Goal: Information Seeking & Learning: Learn about a topic

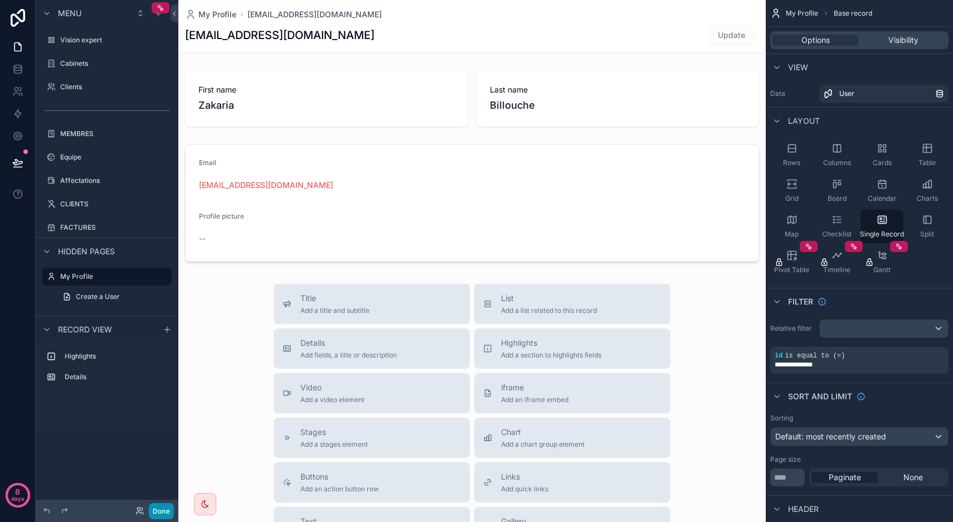
click at [166, 510] on button "Done" at bounding box center [161, 511] width 25 height 16
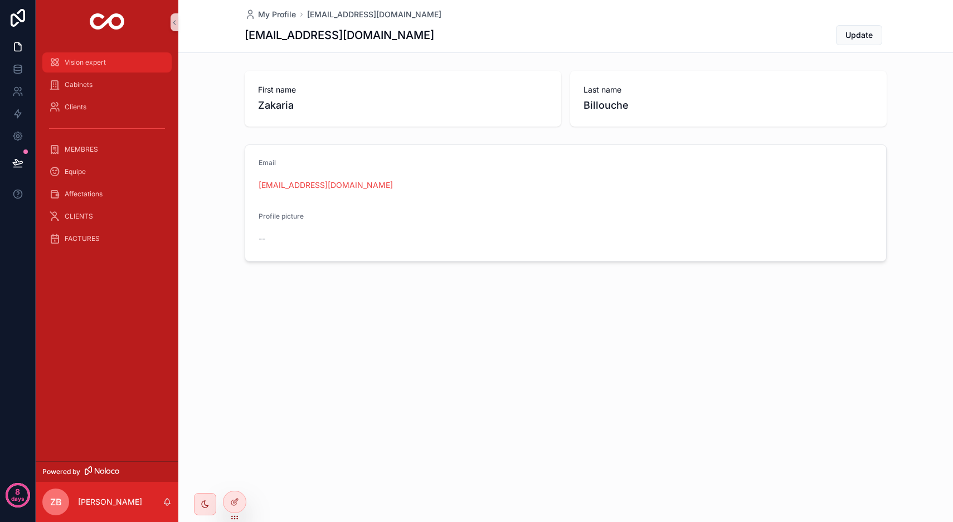
click at [82, 62] on span "Vision expert" at bounding box center [85, 62] width 41 height 9
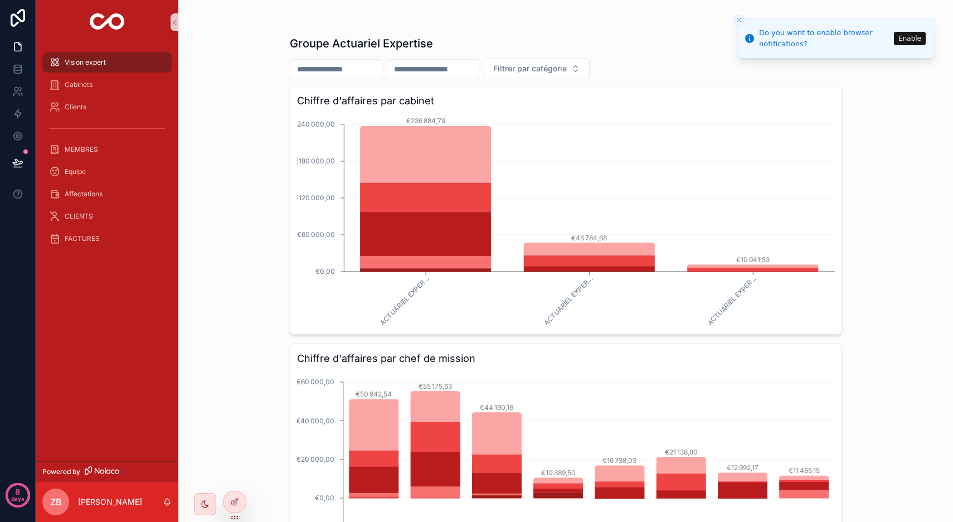
click at [479, 73] on input "scrollable content" at bounding box center [432, 69] width 91 height 16
type input "**********"
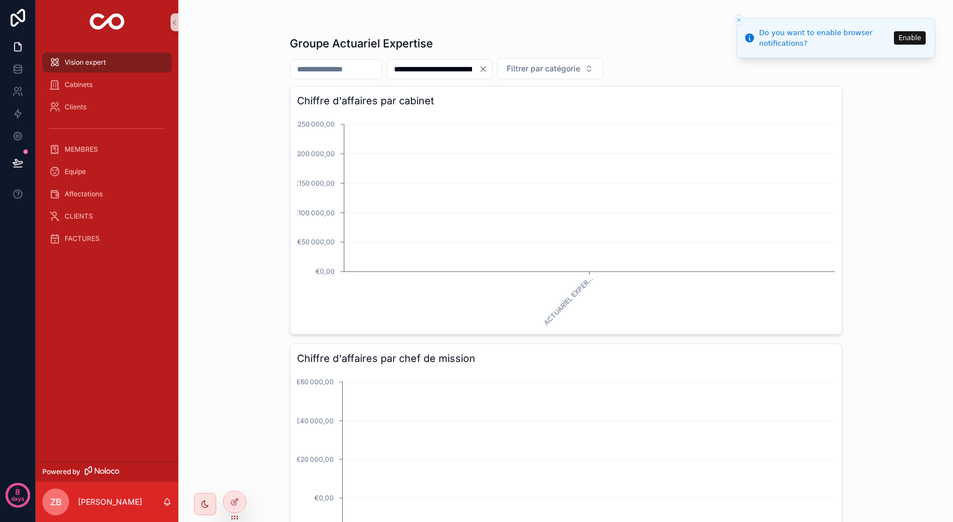
click at [745, 20] on li "Do you want to enable browser notifications? Enable" at bounding box center [836, 38] width 198 height 40
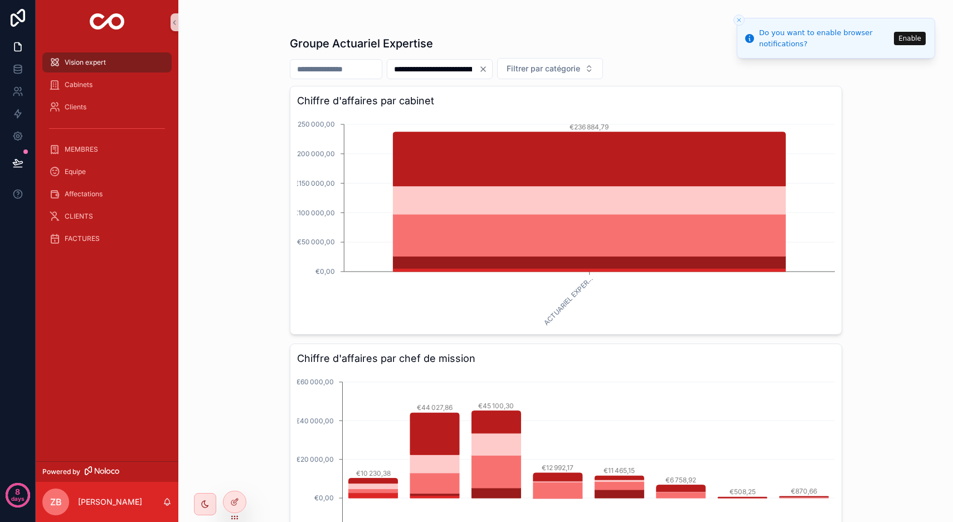
click at [213, 202] on div "**********" at bounding box center [565, 261] width 774 height 522
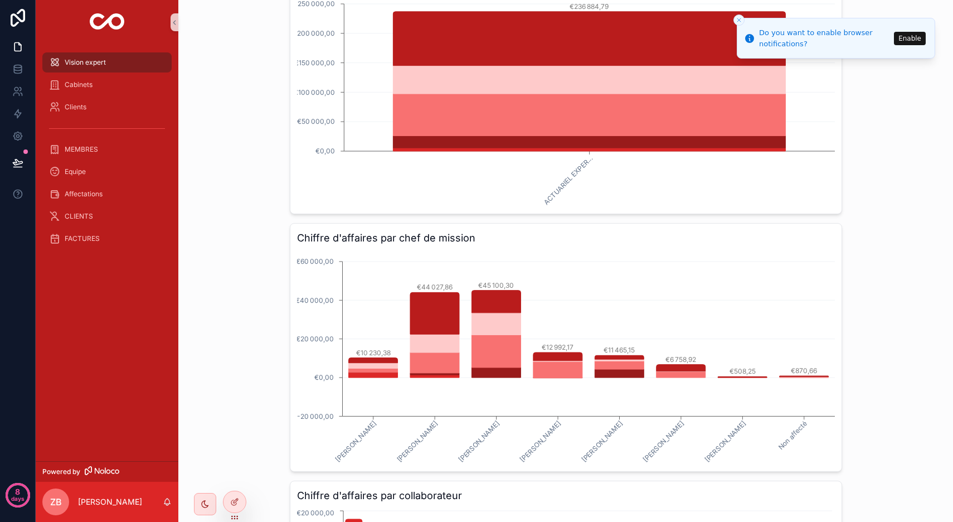
scroll to position [199, 0]
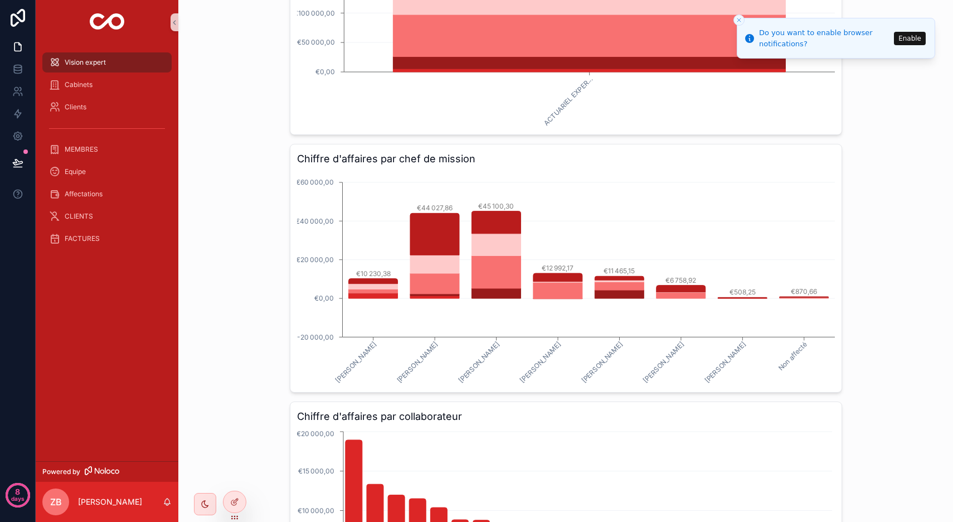
click at [308, 237] on icon "[PERSON_NAME] [PERSON_NAME] [PERSON_NAME] [PERSON_NAME] [PERSON_NAME] [PERSON_N…" at bounding box center [566, 278] width 538 height 214
click at [738, 18] on icon "Close toast" at bounding box center [738, 20] width 7 height 7
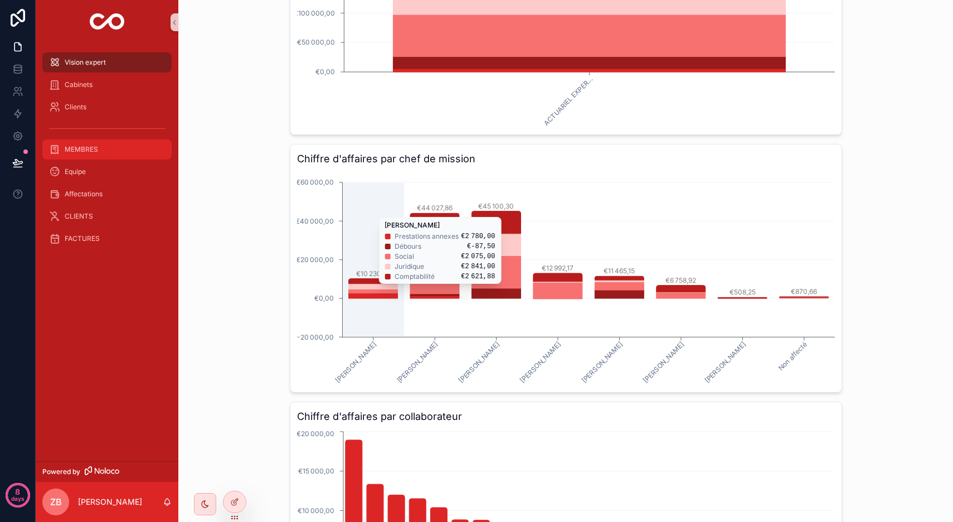
click at [107, 153] on div "MEMBRES" at bounding box center [107, 149] width 116 height 18
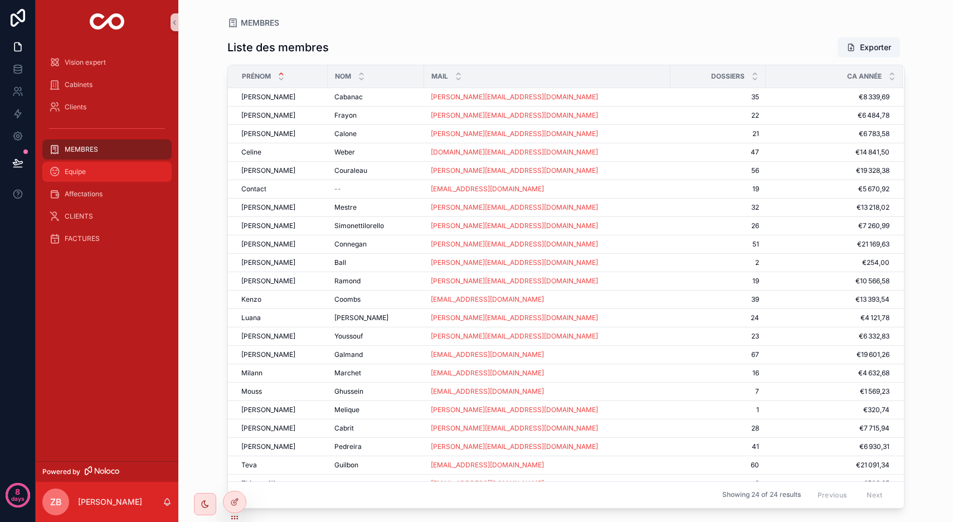
click at [98, 176] on div "Equipe" at bounding box center [107, 172] width 116 height 18
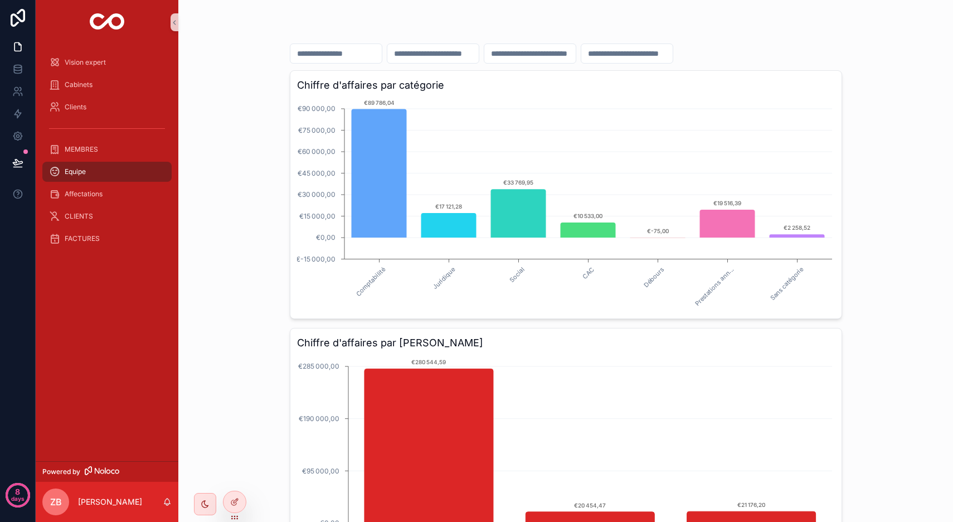
click at [576, 57] on input "scrollable content" at bounding box center [529, 54] width 91 height 16
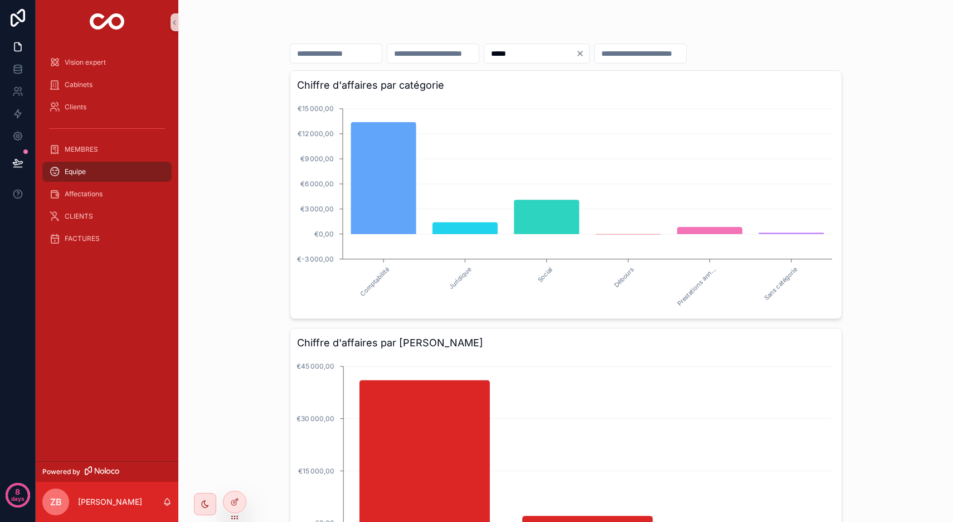
type input "*****"
drag, startPoint x: 545, startPoint y: 73, endPoint x: 248, endPoint y: 196, distance: 321.5
click at [248, 196] on div "***** Chiffre d'affaires par catégorie Comptabilité Juridique Social Débours Pr…" at bounding box center [565, 261] width 774 height 522
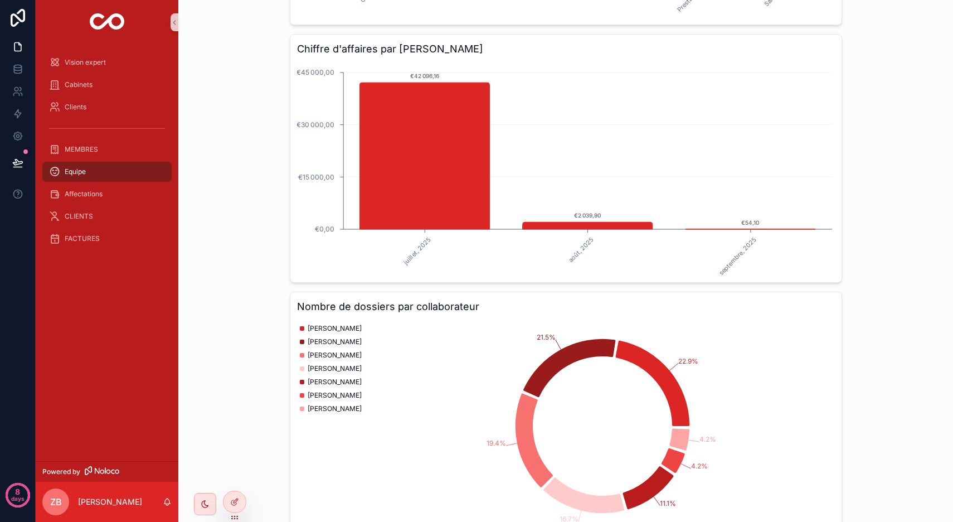
scroll to position [592, 0]
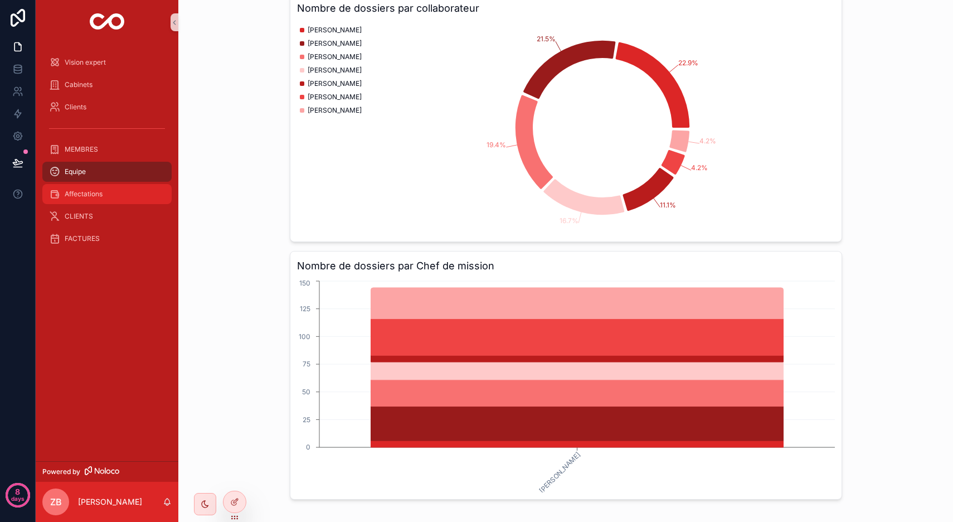
click at [106, 198] on div "Affectations" at bounding box center [107, 194] width 116 height 18
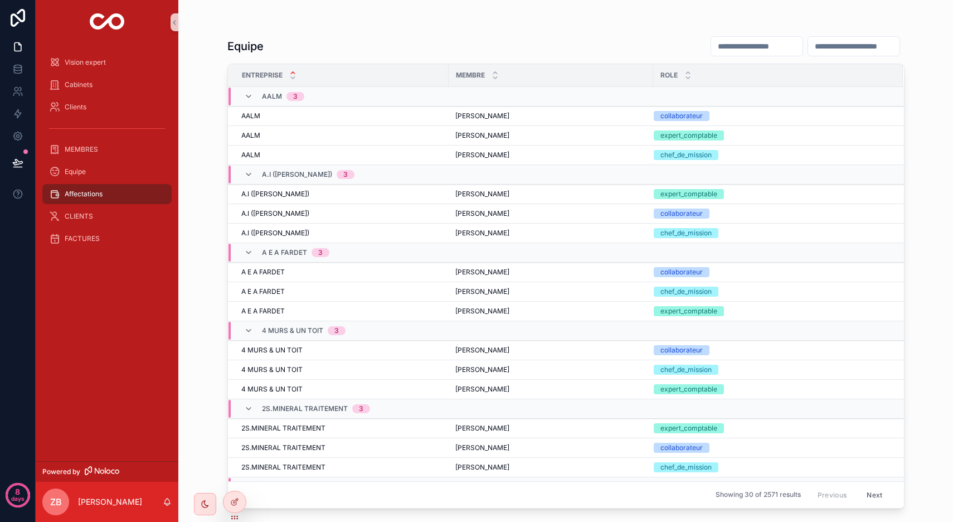
click at [712, 42] on input "scrollable content" at bounding box center [756, 46] width 91 height 16
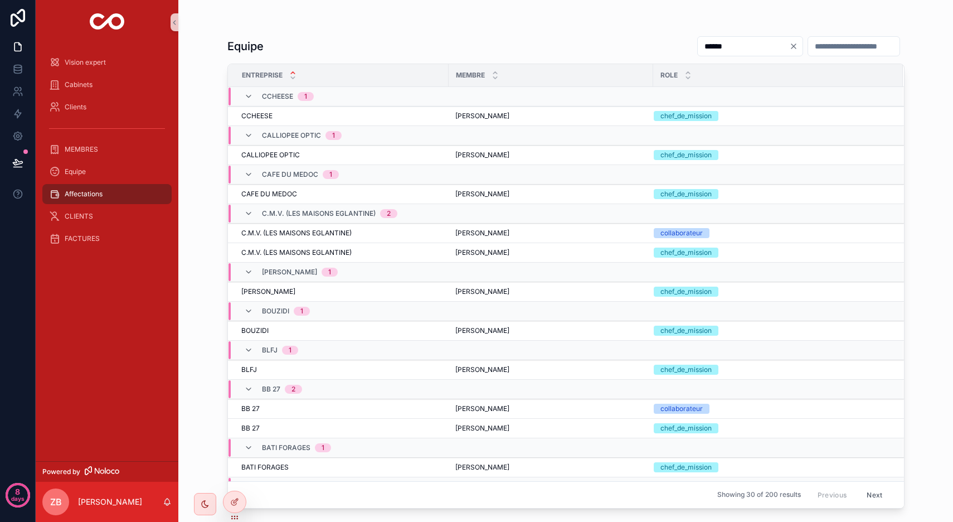
type input "******"
click at [566, 42] on div "Equipe ******" at bounding box center [565, 46] width 677 height 21
click at [544, 258] on td "[PERSON_NAME] [PERSON_NAME]" at bounding box center [551, 253] width 204 height 20
click at [96, 244] on div "FACTURES" at bounding box center [107, 239] width 116 height 18
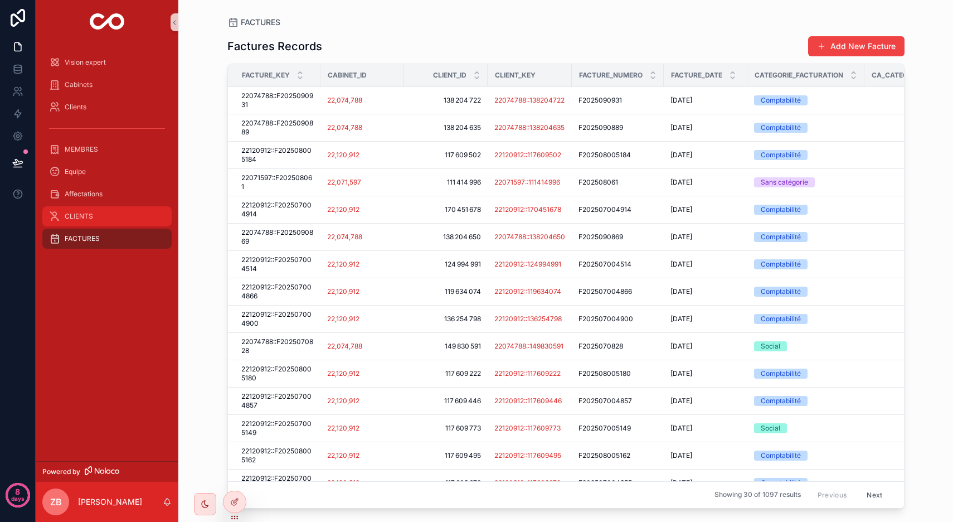
click at [100, 216] on div "CLIENTS" at bounding box center [107, 216] width 116 height 18
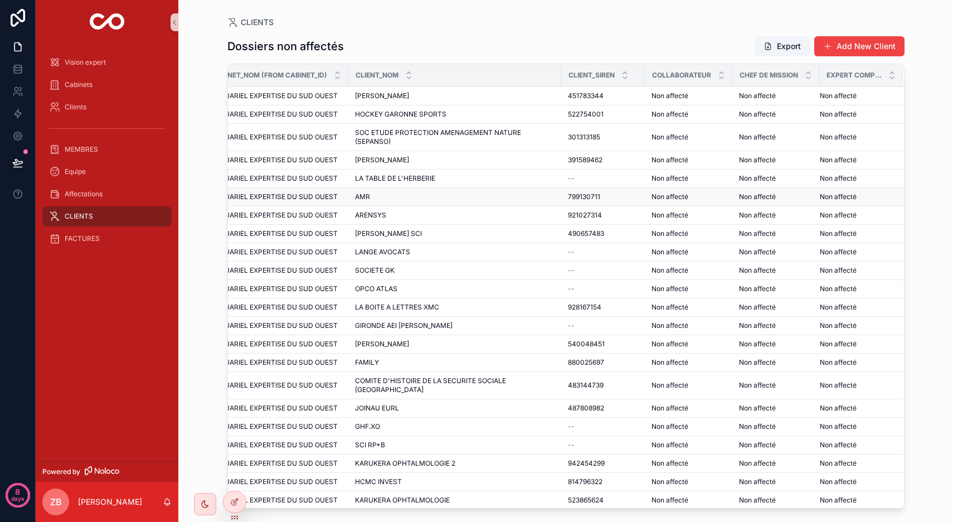
scroll to position [0, 40]
click at [106, 191] on div "Affectations" at bounding box center [107, 194] width 116 height 18
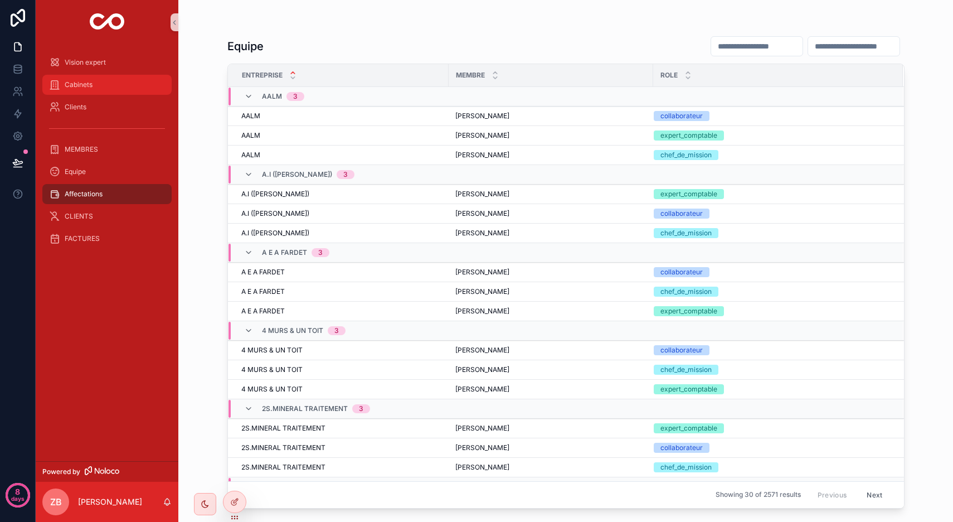
click at [105, 80] on div "Cabinets" at bounding box center [107, 85] width 116 height 18
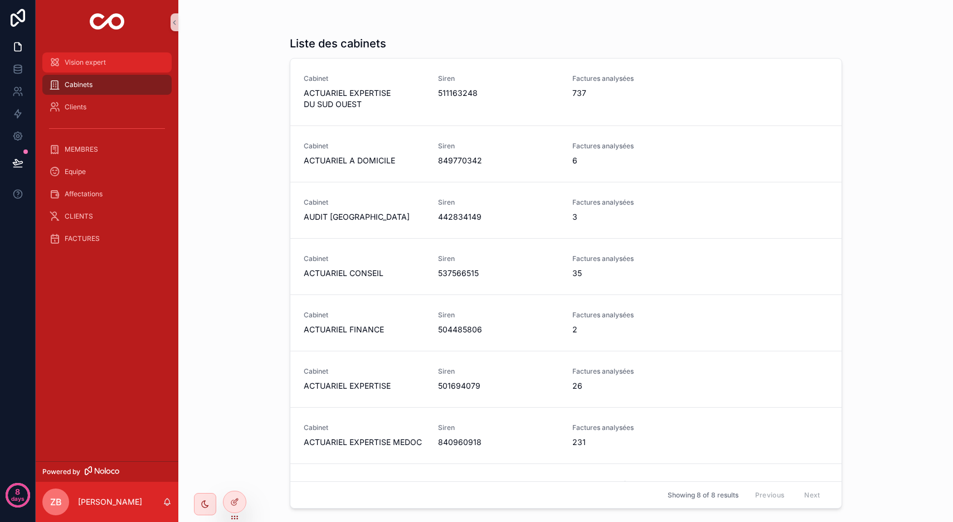
click at [107, 56] on div "Vision expert" at bounding box center [107, 62] width 116 height 18
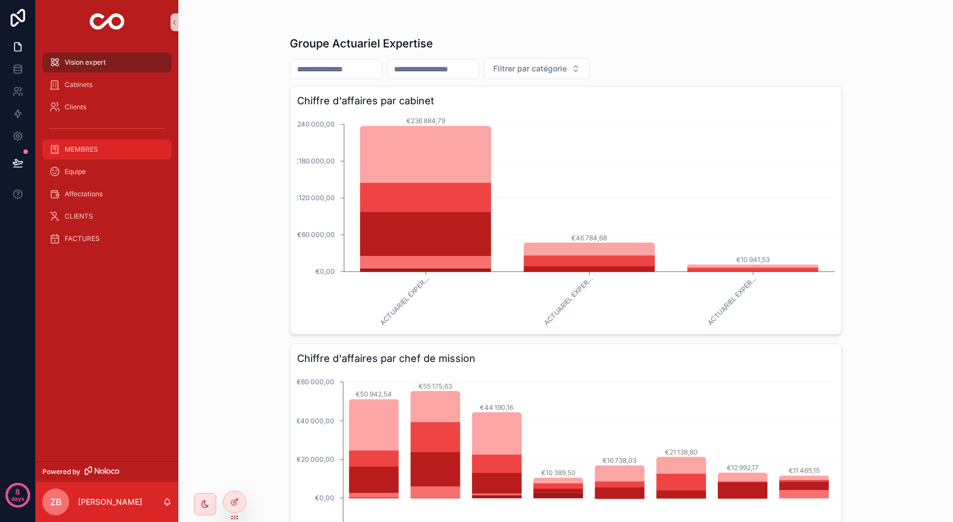
click at [97, 148] on span "MEMBRES" at bounding box center [81, 149] width 33 height 9
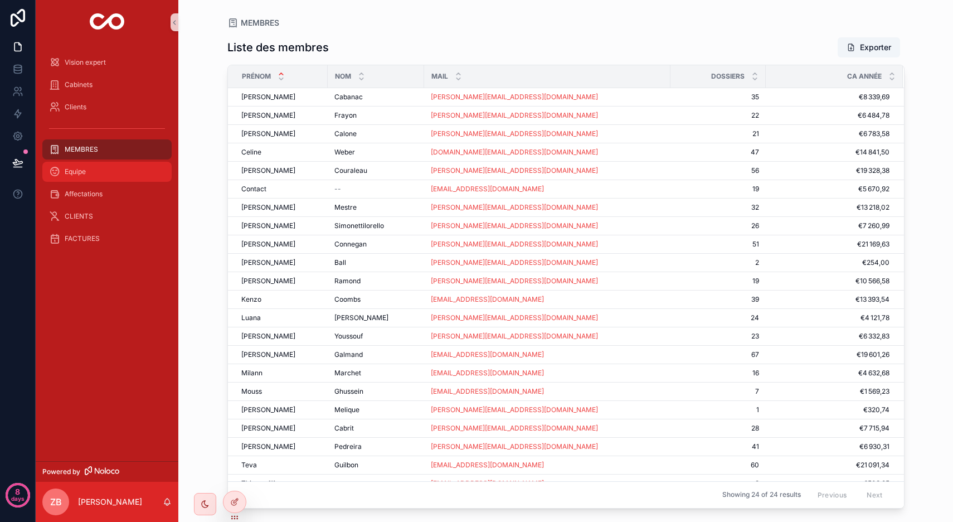
click at [79, 181] on link "Equipe" at bounding box center [106, 172] width 129 height 20
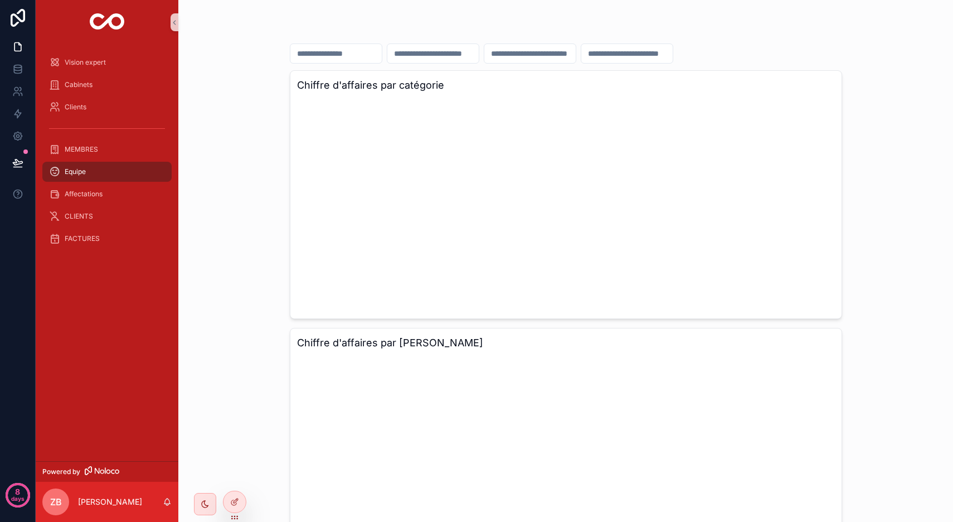
click at [86, 176] on span "Equipe" at bounding box center [75, 171] width 21 height 9
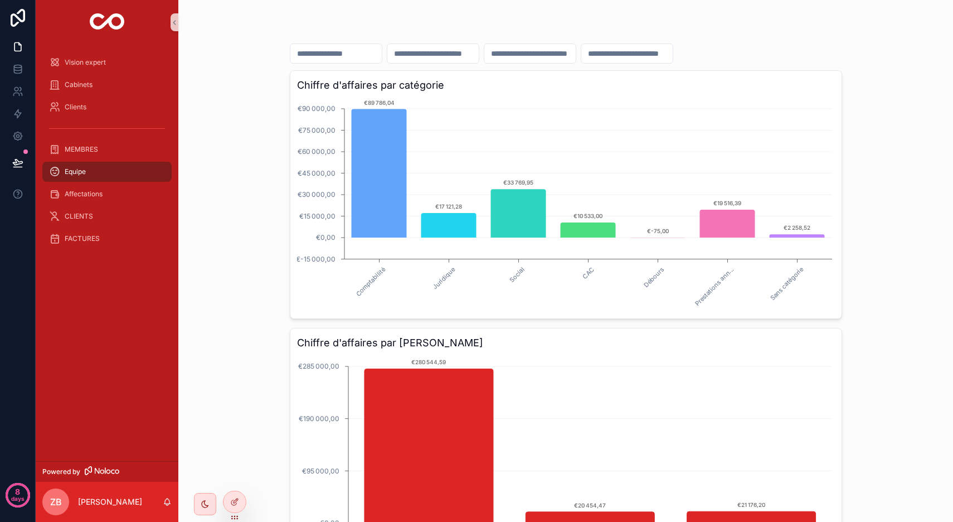
click at [673, 46] on input "scrollable content" at bounding box center [626, 54] width 91 height 16
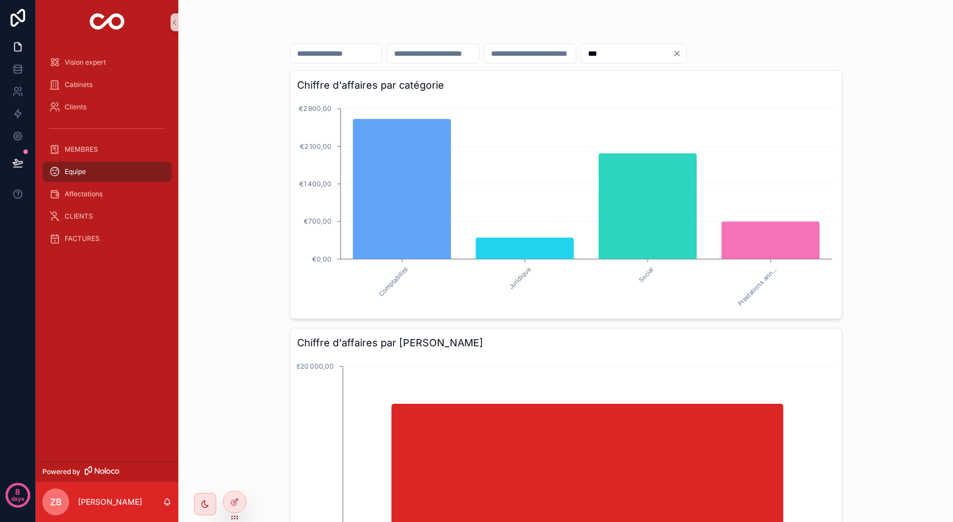
type input "***"
click at [239, 153] on div "*** Chiffre d'affaires par catégorie Comptabilité Juridique Social Prestations …" at bounding box center [565, 261] width 774 height 522
click at [95, 152] on span "MEMBRES" at bounding box center [81, 149] width 33 height 9
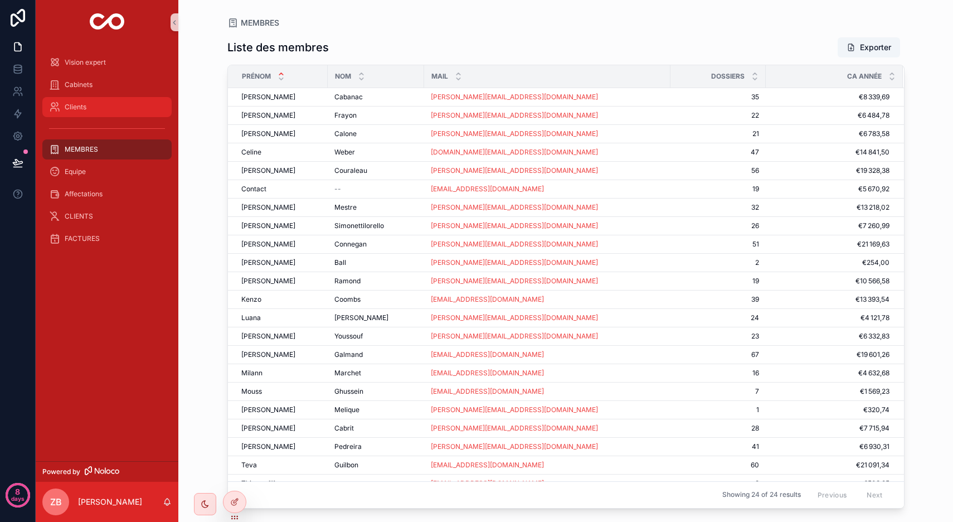
click at [96, 108] on div "Clients" at bounding box center [107, 107] width 116 height 18
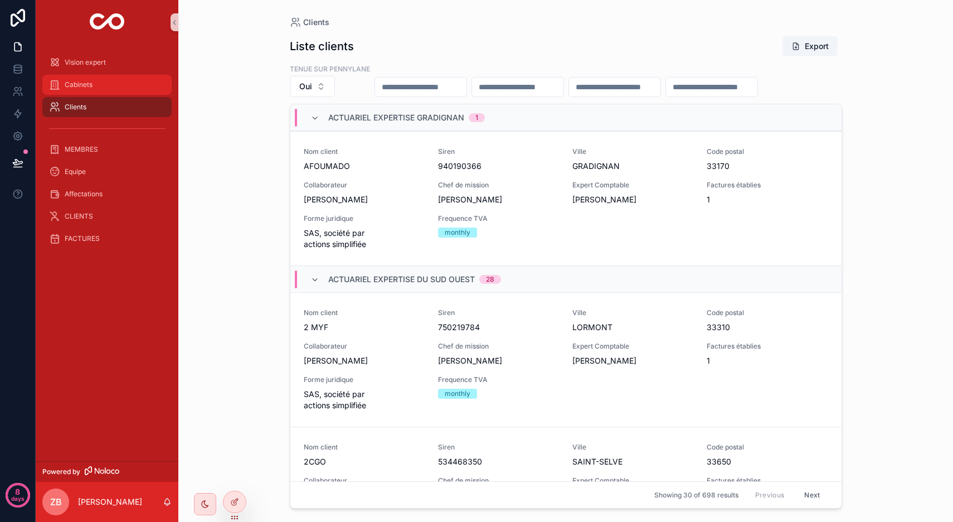
click at [97, 90] on div "Cabinets" at bounding box center [107, 85] width 116 height 18
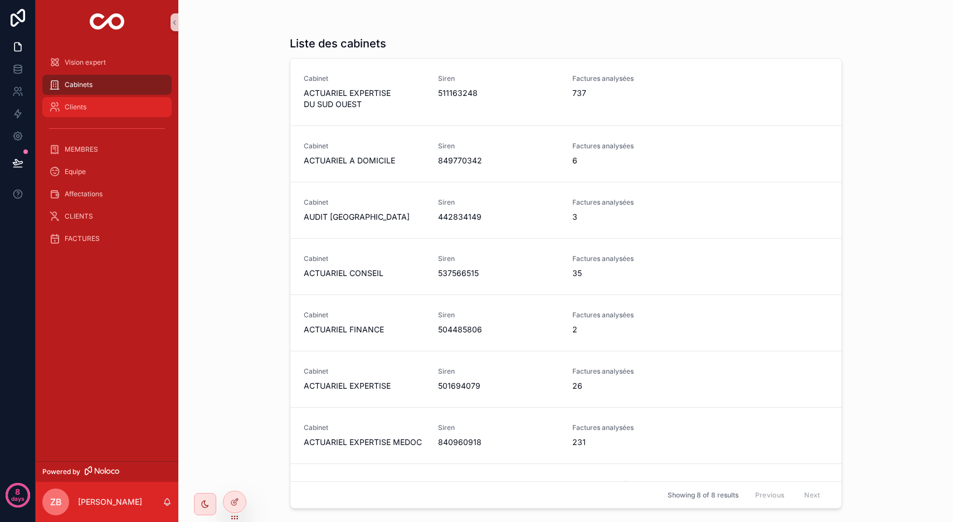
click at [95, 115] on div "Clients" at bounding box center [107, 107] width 116 height 18
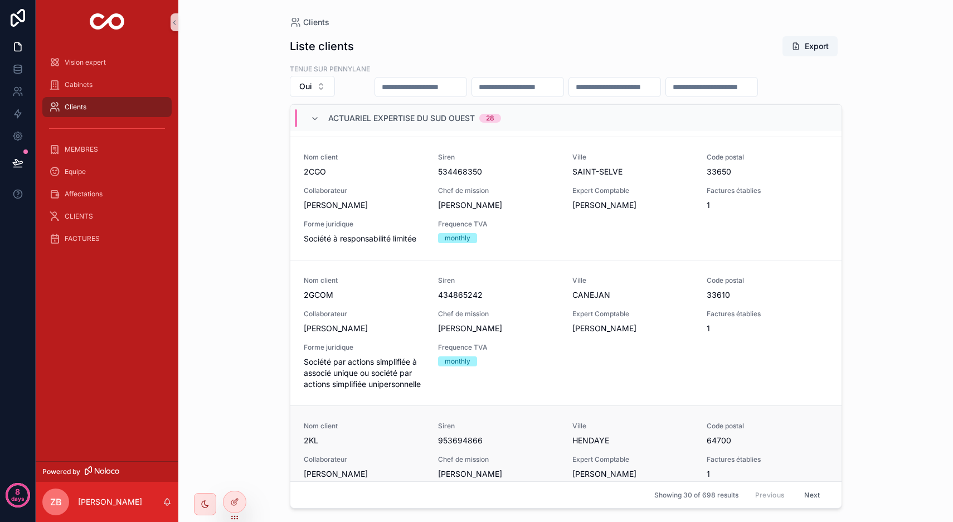
scroll to position [313, 0]
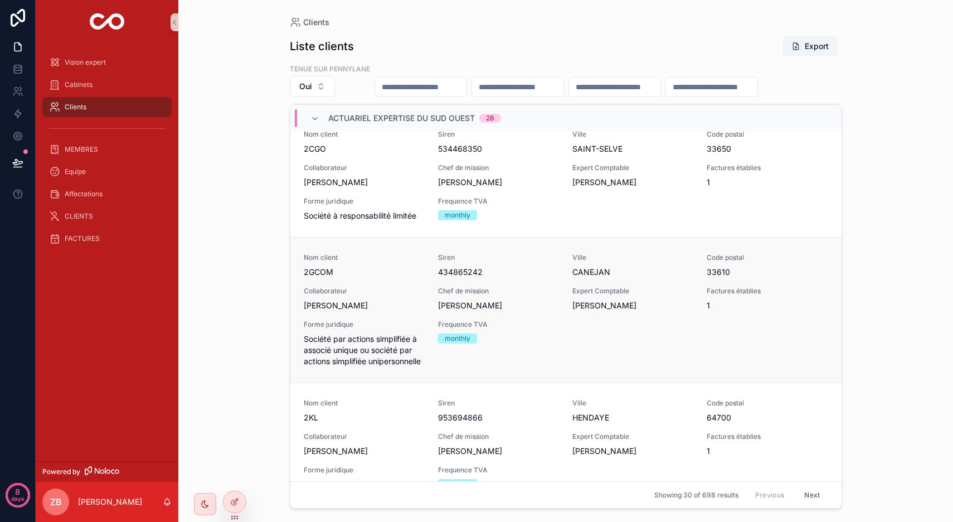
click at [407, 356] on div "Forme juridique Société par actions simplifiée à associé unique ou société par …" at bounding box center [364, 343] width 121 height 47
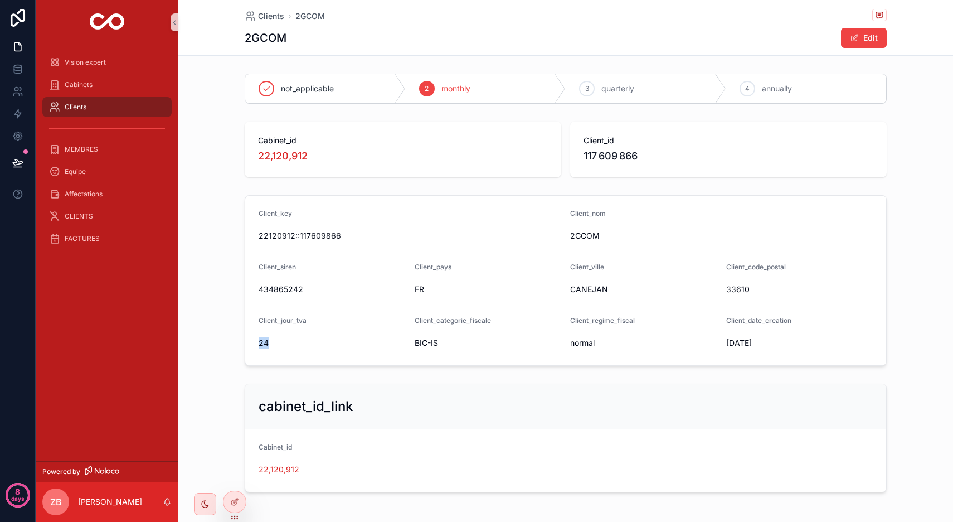
drag, startPoint x: 252, startPoint y: 343, endPoint x: 281, endPoint y: 343, distance: 29.0
click at [281, 343] on form "Client_key 22120912::117609866 Client_nom 2GCOM Client_siren 434865242 Client_p…" at bounding box center [565, 280] width 641 height 169
drag, startPoint x: 404, startPoint y: 347, endPoint x: 480, endPoint y: 347, distance: 75.8
click at [480, 347] on form "Client_key 22120912::117609866 Client_nom 2GCOM Client_siren 434865242 Client_p…" at bounding box center [565, 280] width 641 height 169
drag, startPoint x: 567, startPoint y: 358, endPoint x: 738, endPoint y: 357, distance: 171.1
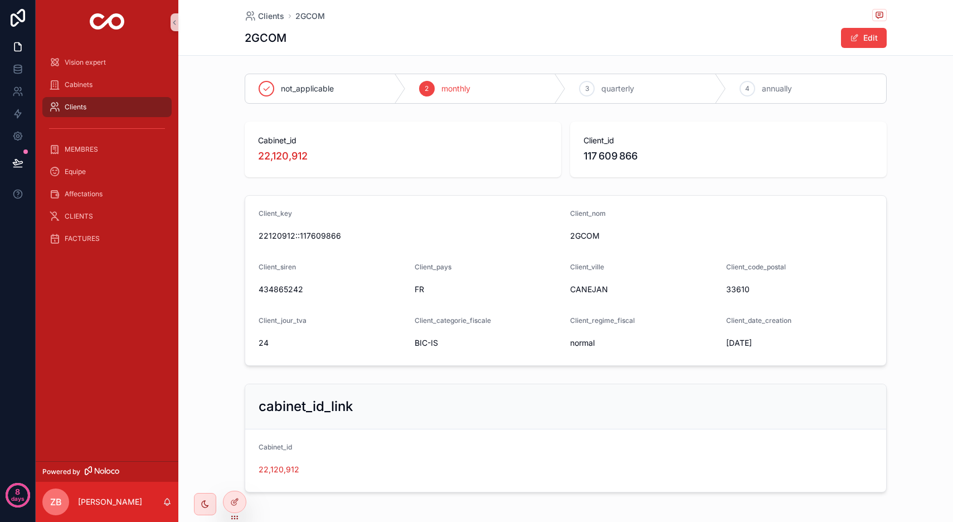
click at [568, 358] on form "Client_key 22120912::117609866 Client_nom 2GCOM Client_siren 434865242 Client_p…" at bounding box center [565, 280] width 641 height 169
click at [68, 366] on div "Vision expert Cabinets Clients MEMBRES Equipe Affectations CLIENTS FACTURES" at bounding box center [107, 253] width 143 height 416
click at [121, 64] on div "Vision expert" at bounding box center [107, 62] width 116 height 18
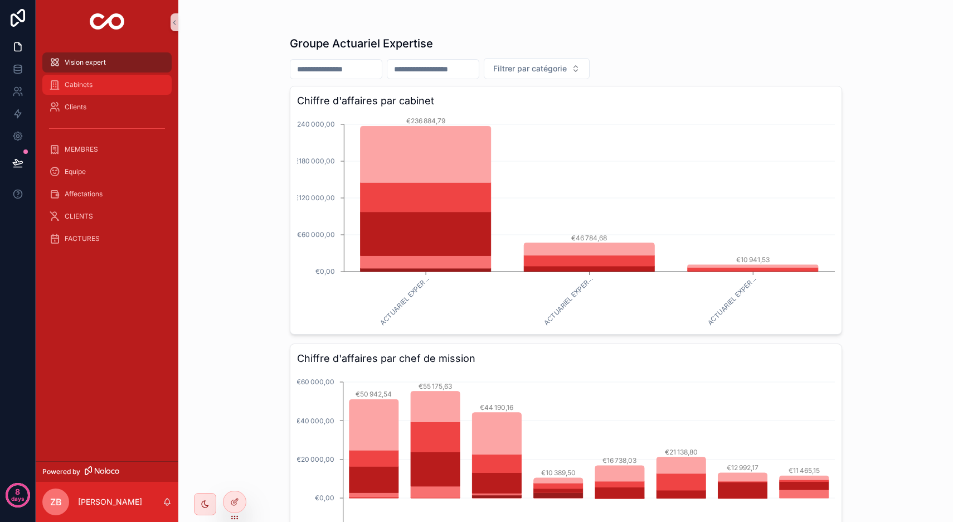
click at [91, 89] on span "Cabinets" at bounding box center [79, 84] width 28 height 9
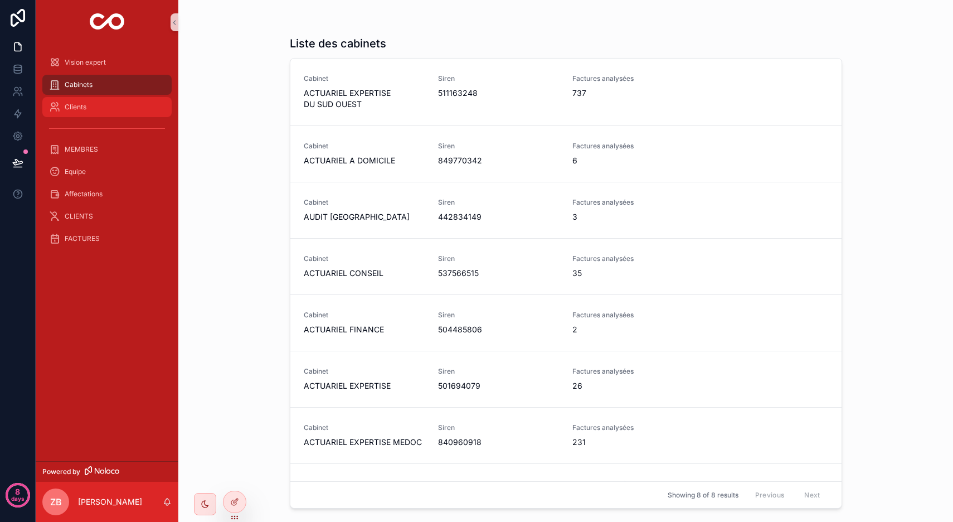
click at [60, 104] on icon "scrollable content" at bounding box center [54, 106] width 11 height 11
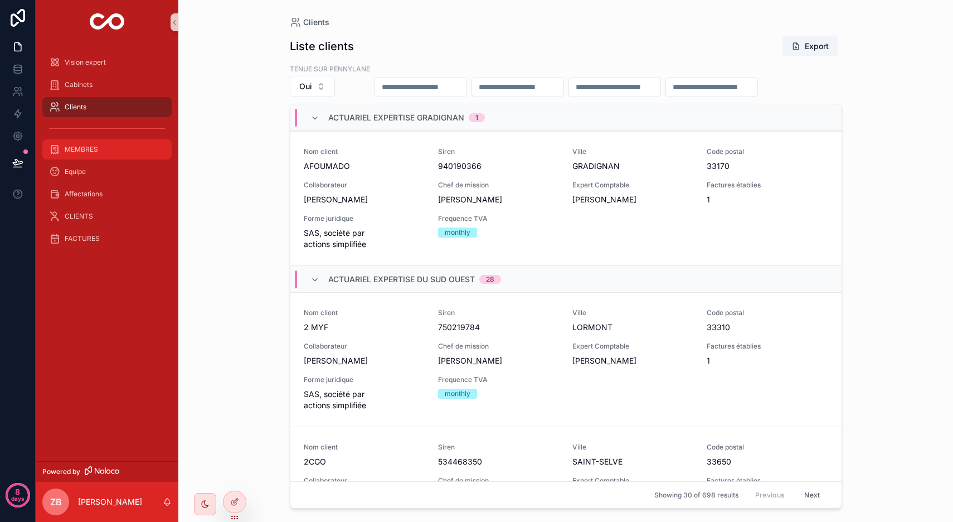
click at [98, 157] on div "MEMBRES" at bounding box center [107, 149] width 116 height 18
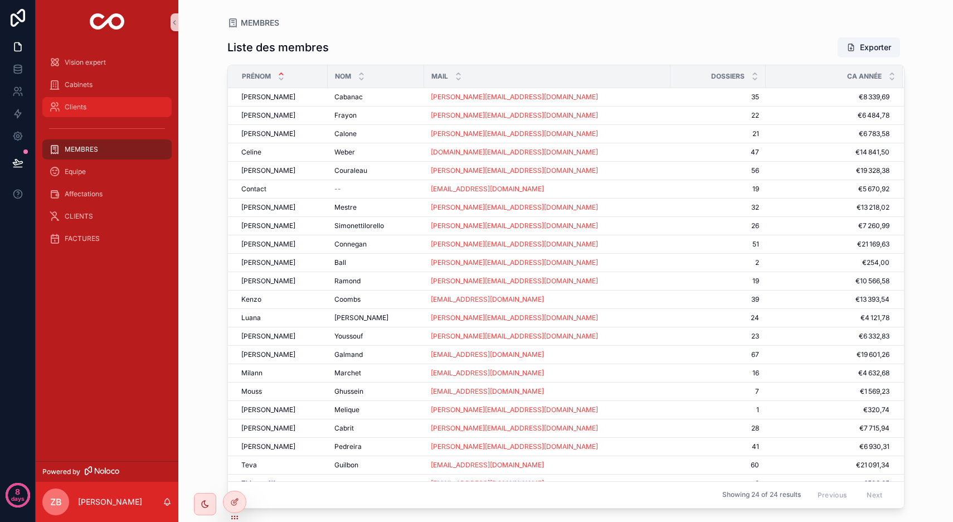
click at [108, 109] on div "Clients" at bounding box center [107, 107] width 116 height 18
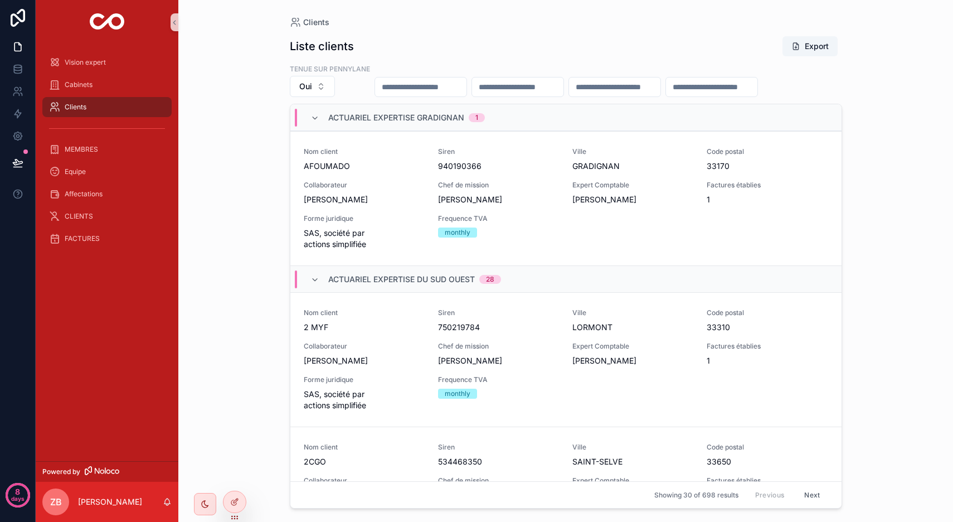
click at [660, 89] on input "scrollable content" at bounding box center [614, 87] width 91 height 16
click at [95, 66] on span "Vision expert" at bounding box center [85, 62] width 41 height 9
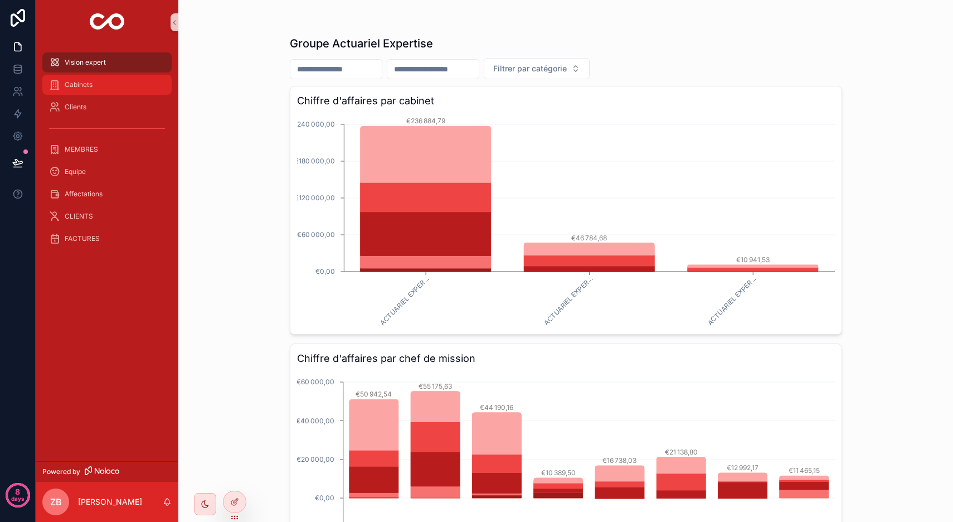
click at [80, 87] on span "Cabinets" at bounding box center [79, 84] width 28 height 9
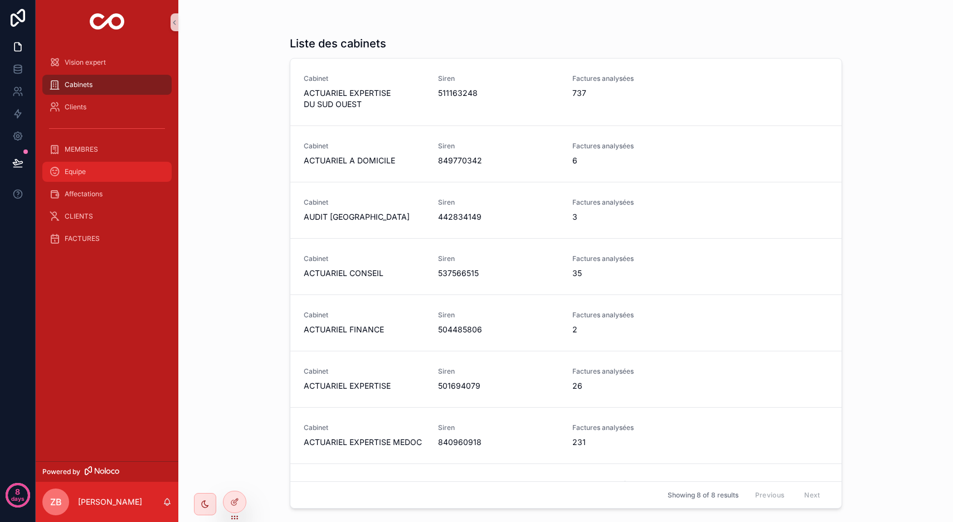
click at [87, 168] on div "Equipe" at bounding box center [107, 172] width 116 height 18
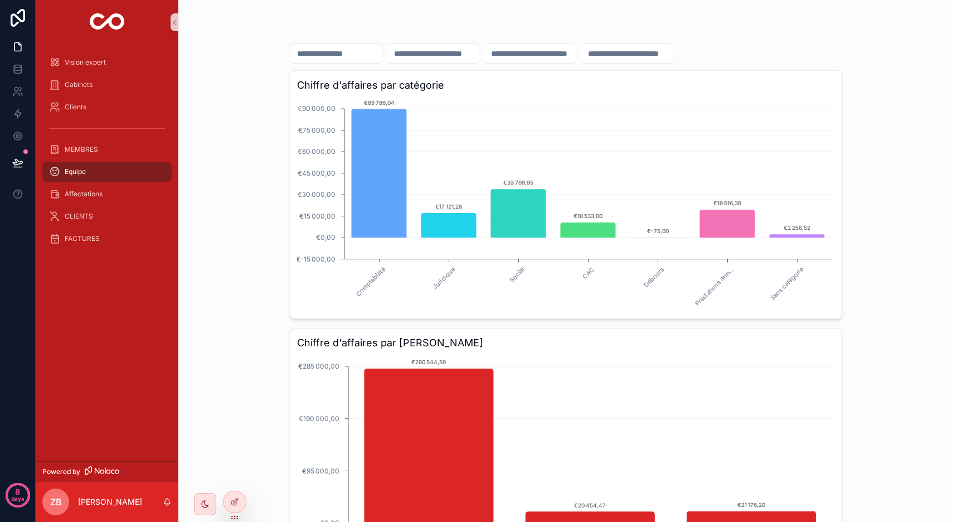
click at [576, 58] on input "scrollable content" at bounding box center [529, 54] width 91 height 16
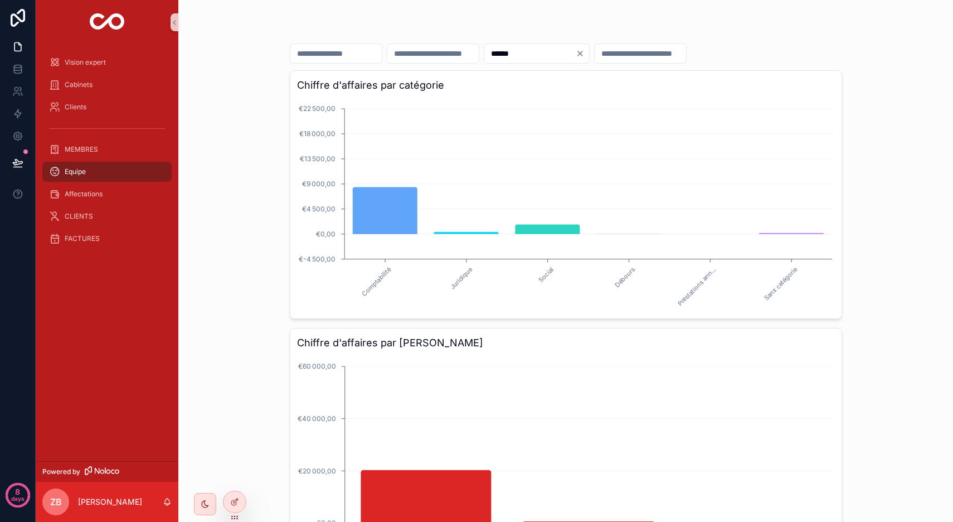
type input "******"
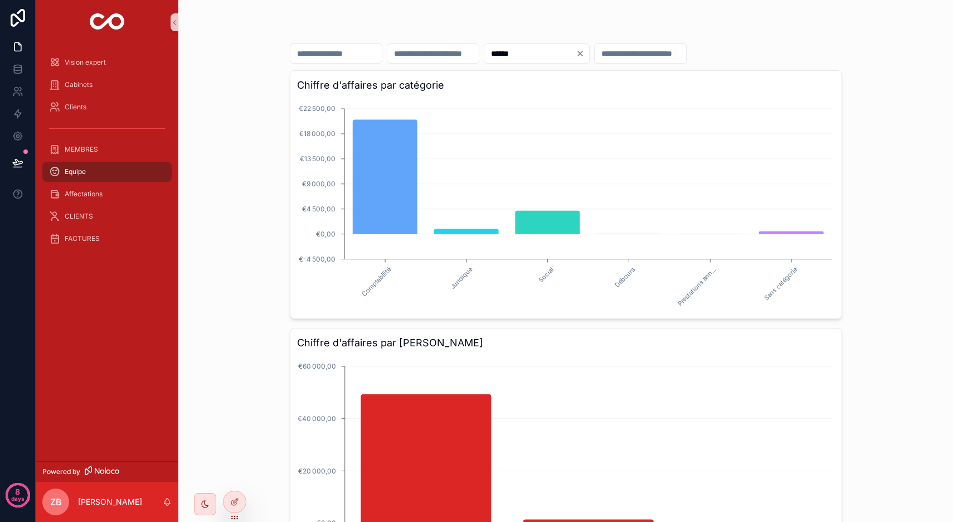
click at [220, 224] on div "****** Chiffre d'affaires par catégorie Comptabilité Juridique Social Débours P…" at bounding box center [565, 261] width 774 height 522
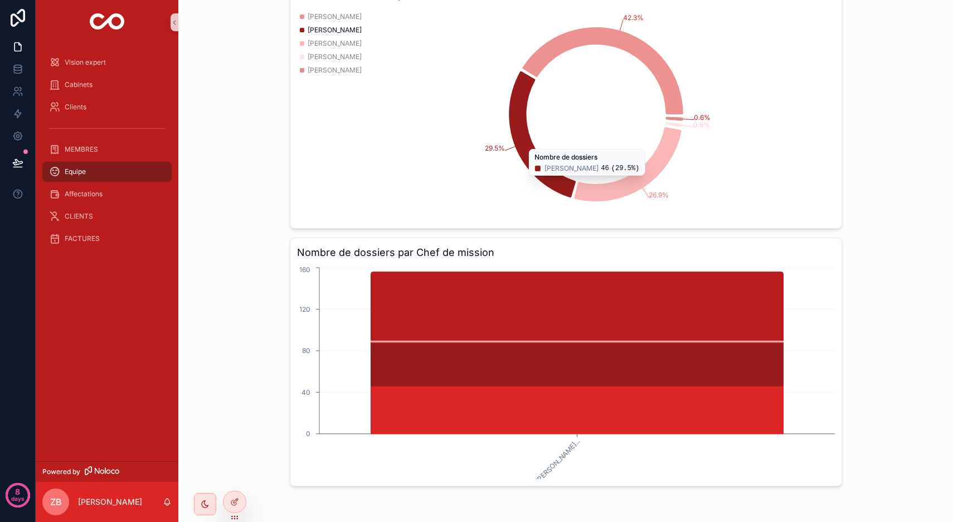
scroll to position [630, 0]
click at [208, 513] on div "scrollable content" at bounding box center [205, 504] width 22 height 22
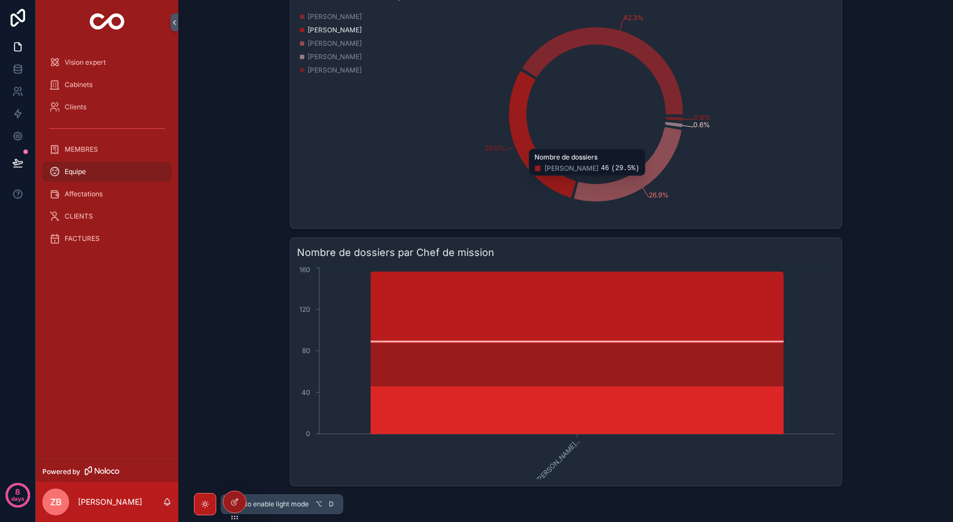
click at [208, 506] on icon "scrollable content" at bounding box center [205, 503] width 9 height 9
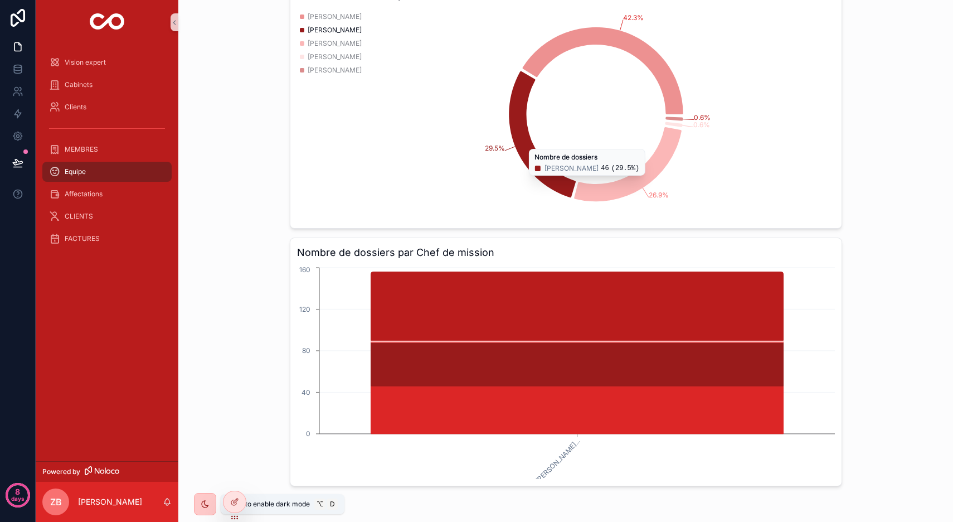
click at [207, 506] on icon "scrollable content" at bounding box center [205, 503] width 9 height 9
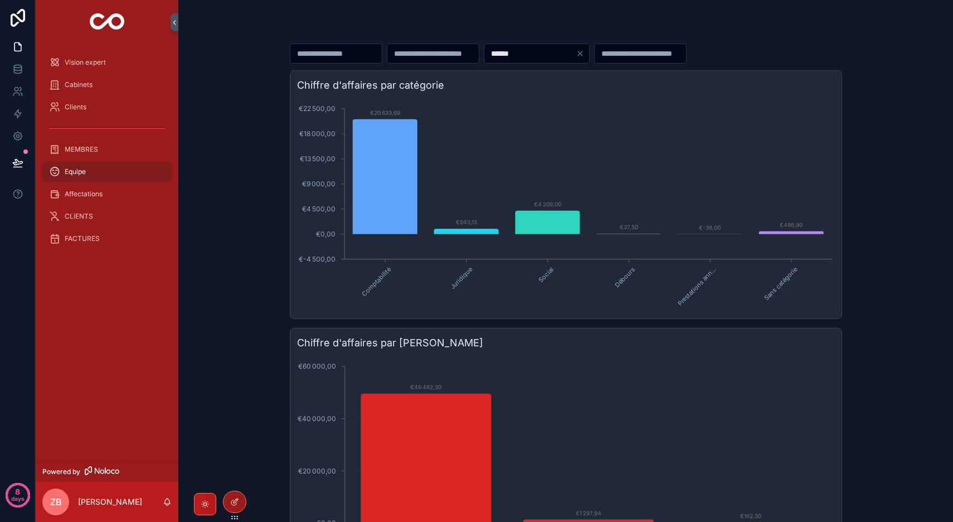
scroll to position [0, 0]
click at [101, 54] on div "Vision expert" at bounding box center [107, 62] width 116 height 18
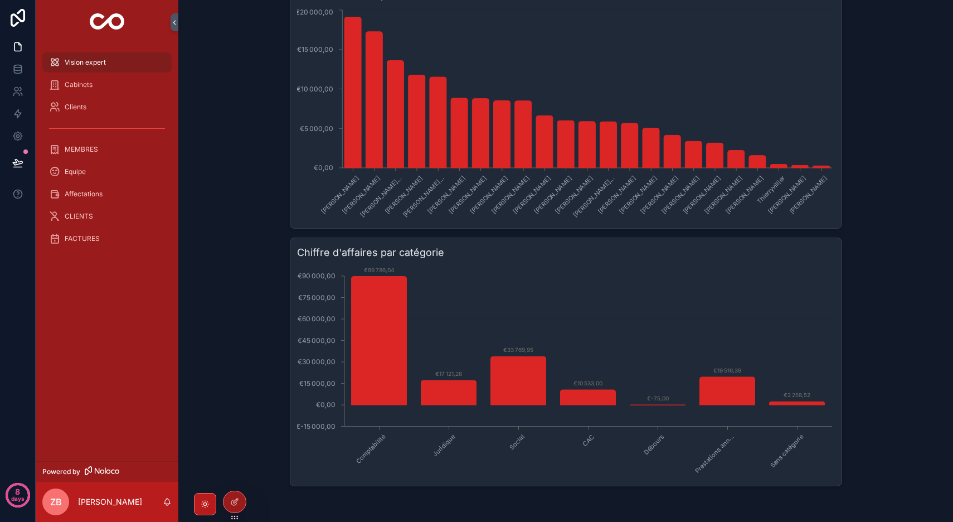
scroll to position [621, 0]
click at [100, 77] on div "Cabinets" at bounding box center [107, 85] width 116 height 18
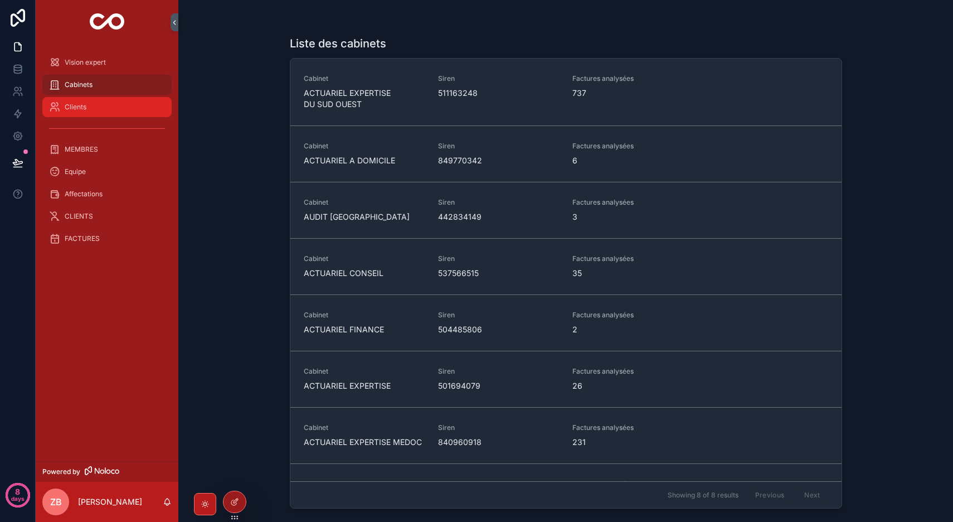
click at [103, 104] on div "Clients" at bounding box center [107, 107] width 116 height 18
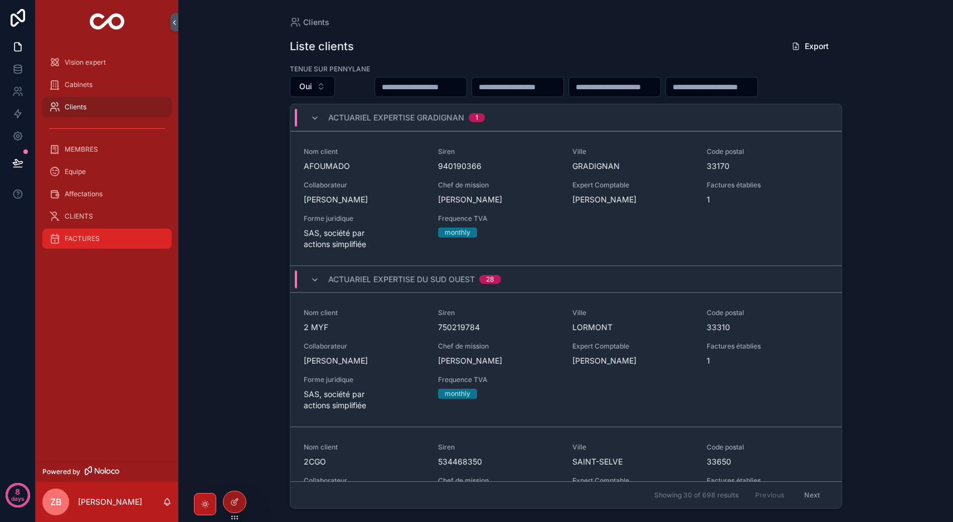
click at [90, 240] on span "FACTURES" at bounding box center [82, 238] width 35 height 9
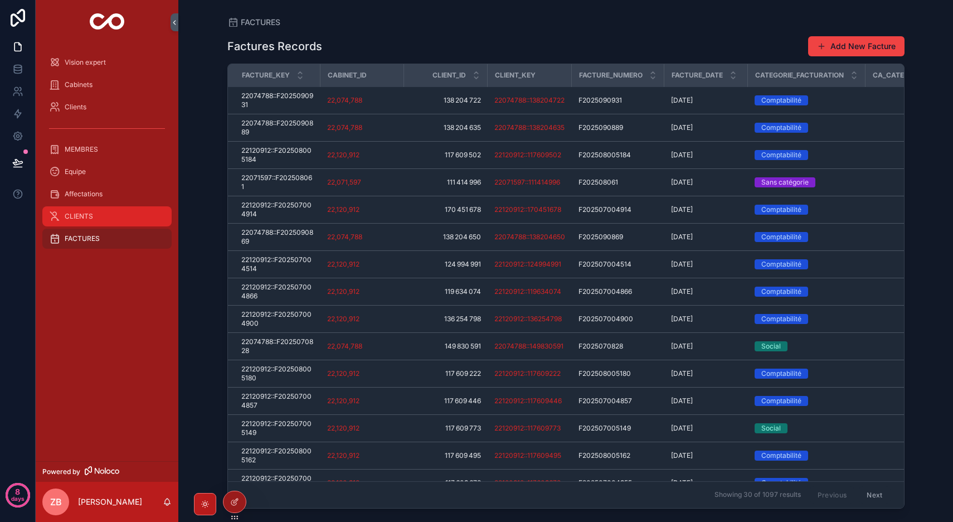
click at [86, 219] on span "CLIENTS" at bounding box center [79, 216] width 28 height 9
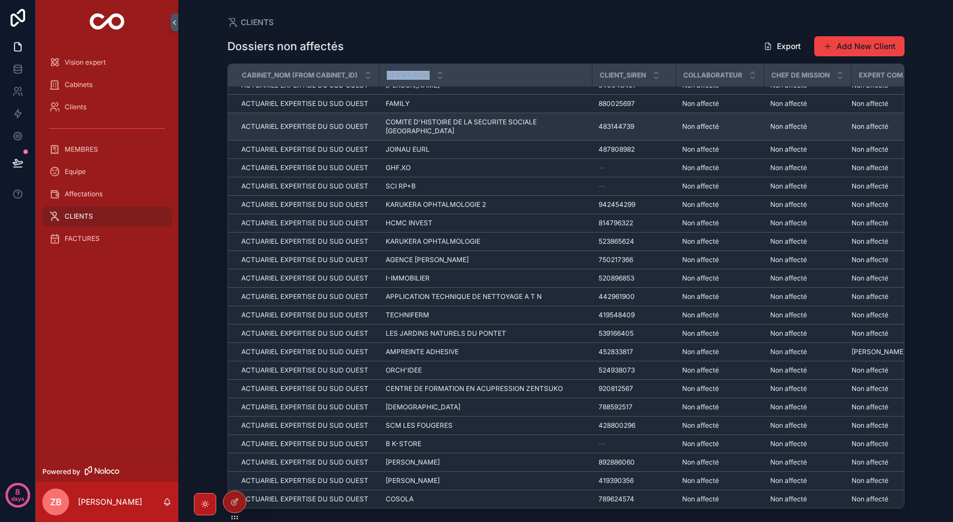
scroll to position [265, 0]
